Goal: Entertainment & Leisure: Consume media (video, audio)

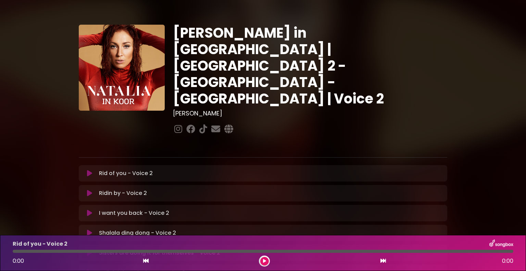
click at [94, 169] on div "Rid of you - Voice 2 Loading Track..." at bounding box center [263, 173] width 360 height 8
click at [89, 170] on icon at bounding box center [89, 173] width 5 height 7
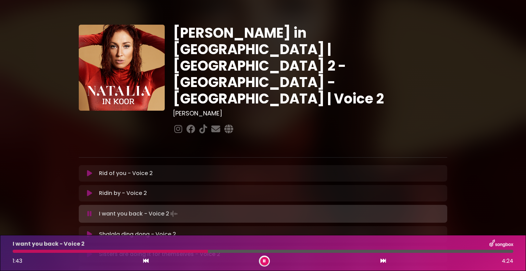
click at [190, 253] on div at bounding box center [110, 251] width 195 height 3
click at [183, 252] on div at bounding box center [106, 251] width 187 height 3
click at [183, 252] on div at bounding box center [134, 251] width 243 height 3
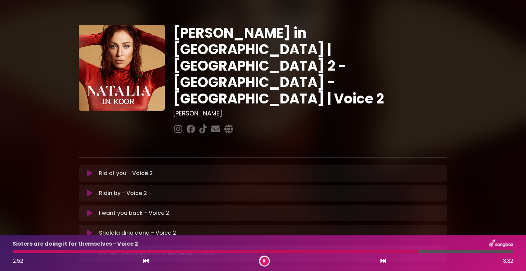
click at [357, 248] on div "Sisters are doing it for themselves - Voice 2" at bounding box center [263, 243] width 509 height 9
click at [358, 250] on div at bounding box center [216, 251] width 407 height 3
click at [364, 249] on div "Sisters are doing it for themselves - Voice 2 2:51 3:32" at bounding box center [263, 252] width 509 height 27
click at [367, 251] on div at bounding box center [217, 251] width 409 height 3
click at [414, 252] on div at bounding box center [229, 251] width 432 height 3
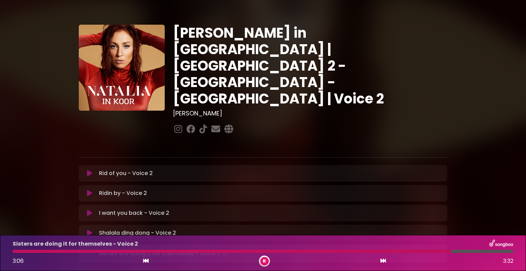
click at [414, 252] on div at bounding box center [232, 251] width 438 height 3
click at [382, 250] on div at bounding box center [228, 251] width 431 height 3
click at [406, 249] on div "Sisters are doing it for themselves - Voice 2 3:11 3:32" at bounding box center [263, 252] width 509 height 27
click at [408, 249] on div "Sisters are doing it for themselves - Voice 2 3:13 3:32" at bounding box center [263, 252] width 509 height 27
click at [407, 250] on div at bounding box center [242, 251] width 459 height 3
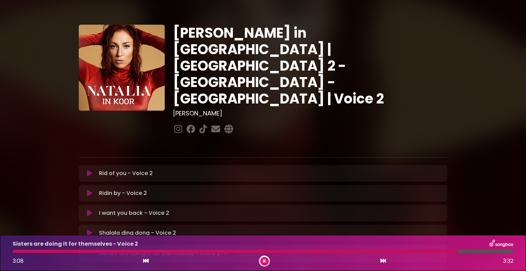
click at [405, 251] on div at bounding box center [235, 251] width 445 height 3
click at [405, 251] on div at bounding box center [233, 251] width 440 height 3
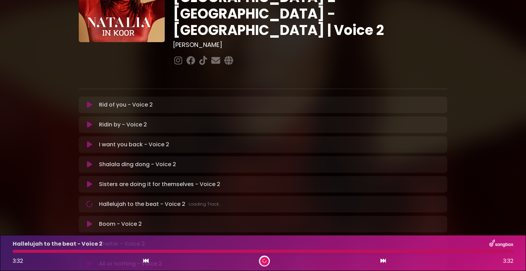
scroll to position [103, 0]
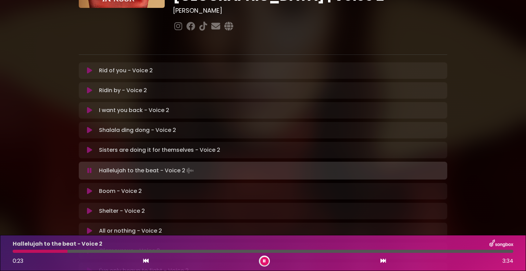
click at [143, 261] on button at bounding box center [146, 260] width 6 height 9
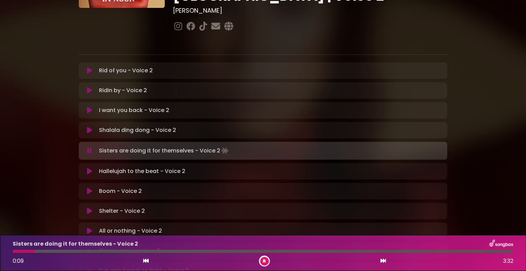
click at [92, 168] on button at bounding box center [89, 171] width 13 height 7
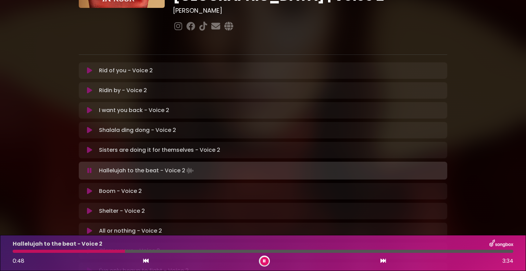
click at [27, 252] on div at bounding box center [69, 251] width 112 height 3
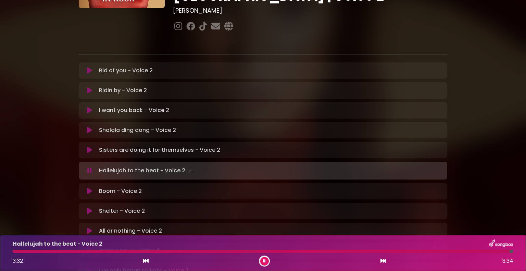
click at [252, 250] on div at bounding box center [261, 251] width 497 height 3
click at [287, 251] on div at bounding box center [263, 251] width 500 height 3
click at [89, 188] on icon at bounding box center [89, 191] width 5 height 7
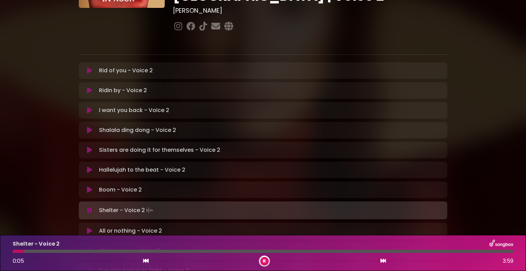
click at [263, 260] on button at bounding box center [264, 261] width 9 height 9
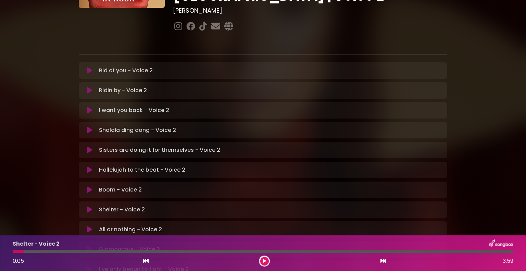
click at [265, 260] on icon at bounding box center [264, 261] width 3 height 4
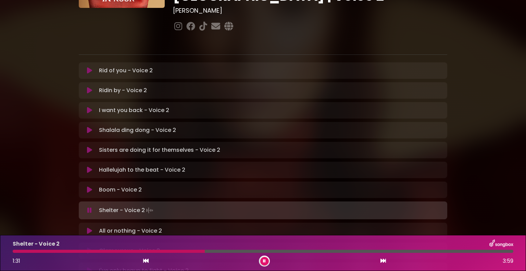
click at [264, 258] on button at bounding box center [264, 261] width 9 height 9
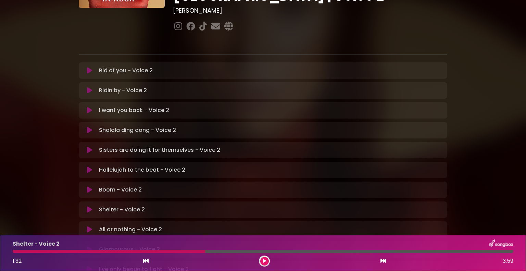
click at [183, 252] on div at bounding box center [109, 251] width 192 height 3
click at [180, 251] on div at bounding box center [109, 251] width 192 height 3
drag, startPoint x: 180, startPoint y: 251, endPoint x: 262, endPoint y: 265, distance: 83.0
click at [262, 265] on button at bounding box center [264, 261] width 9 height 9
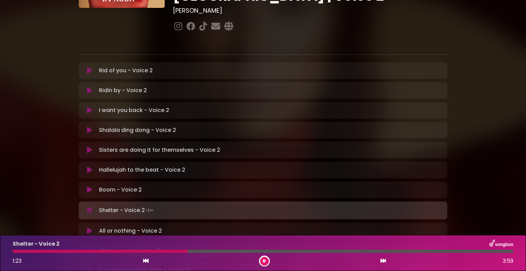
click at [163, 251] on div at bounding box center [100, 251] width 175 height 3
click at [155, 252] on div at bounding box center [91, 251] width 157 height 3
click at [155, 250] on div at bounding box center [88, 251] width 151 height 3
click at [155, 250] on div at bounding box center [114, 251] width 202 height 3
click at [257, 259] on div "1:09 3:59" at bounding box center [263, 260] width 509 height 11
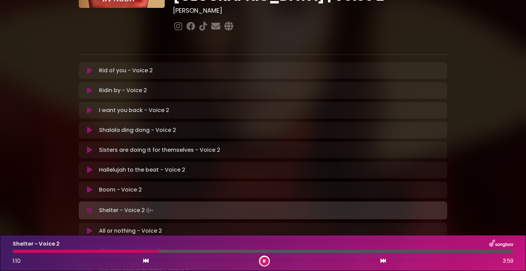
click at [264, 260] on icon at bounding box center [264, 261] width 3 height 4
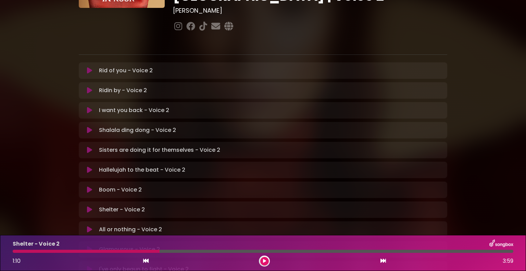
click at [264, 260] on icon at bounding box center [264, 261] width 3 height 4
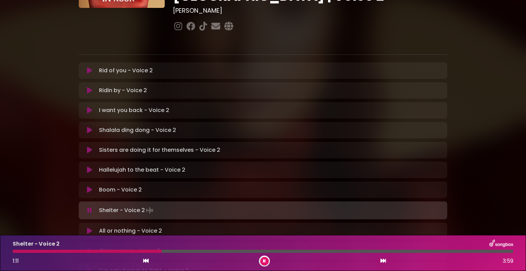
click at [264, 260] on icon at bounding box center [264, 261] width 3 height 4
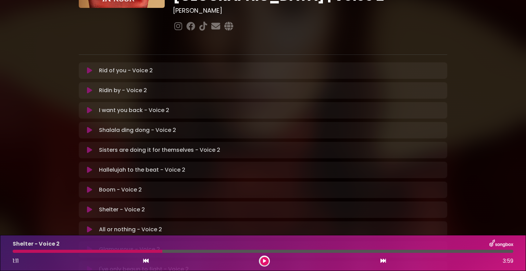
click at [137, 252] on div at bounding box center [88, 251] width 150 height 3
click at [141, 250] on div at bounding box center [88, 251] width 150 height 3
click at [264, 260] on icon at bounding box center [264, 261] width 3 height 4
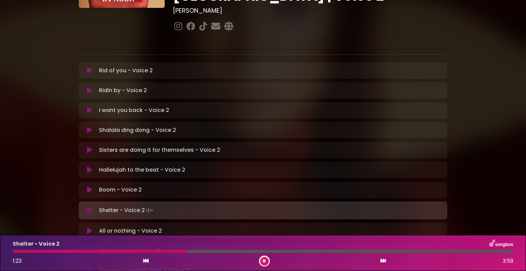
click at [163, 250] on div at bounding box center [100, 251] width 175 height 3
click at [163, 250] on div at bounding box center [93, 251] width 161 height 3
click at [163, 250] on div at bounding box center [108, 251] width 190 height 3
click at [144, 248] on div "Shelter - Voice 2 1:16 3:59" at bounding box center [263, 252] width 509 height 27
click at [145, 250] on div at bounding box center [94, 251] width 162 height 3
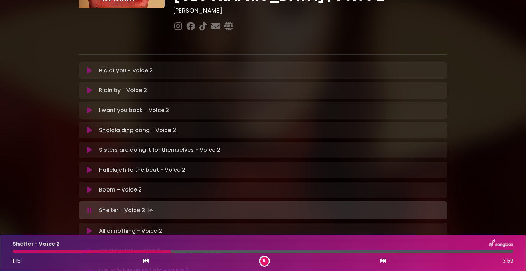
click at [145, 250] on div at bounding box center [92, 251] width 158 height 3
